Goal: Find contact information: Find contact information

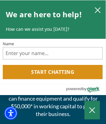
scroll to position [2898, 0]
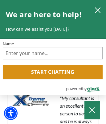
click at [53, 41] on h5 "Trustpilot" at bounding box center [53, 36] width 98 height 9
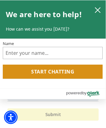
scroll to position [1433, 0]
click at [84, 94] on span "by" at bounding box center [84, 93] width 4 height 8
